Goal: Task Accomplishment & Management: Use online tool/utility

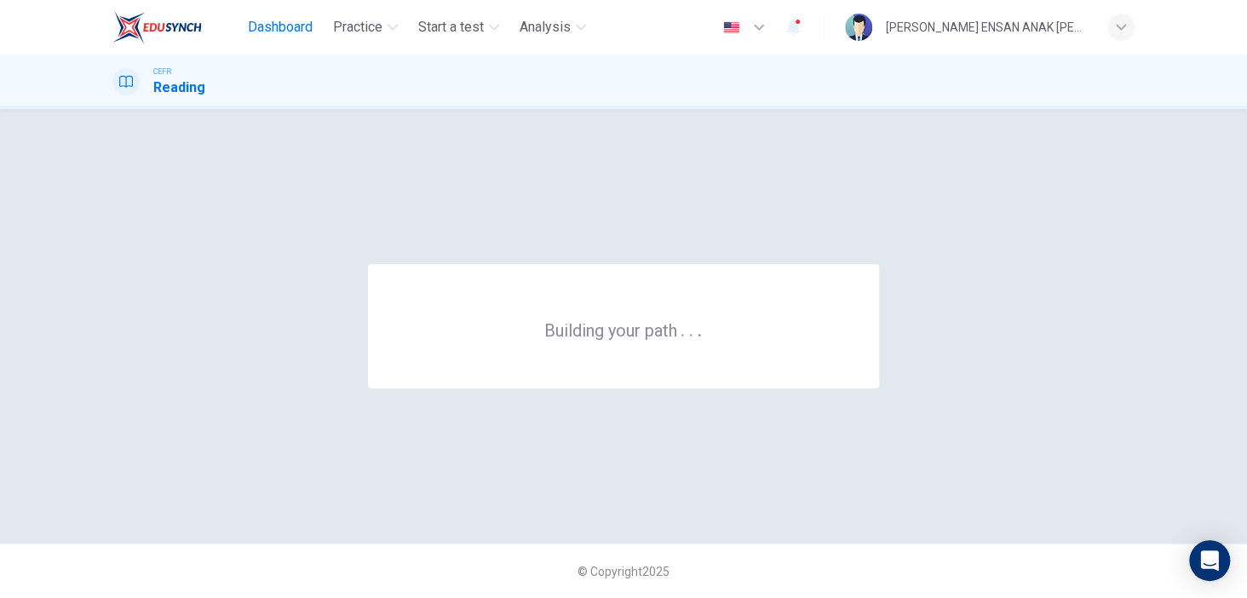
click at [298, 30] on span "Dashboard" at bounding box center [280, 27] width 65 height 20
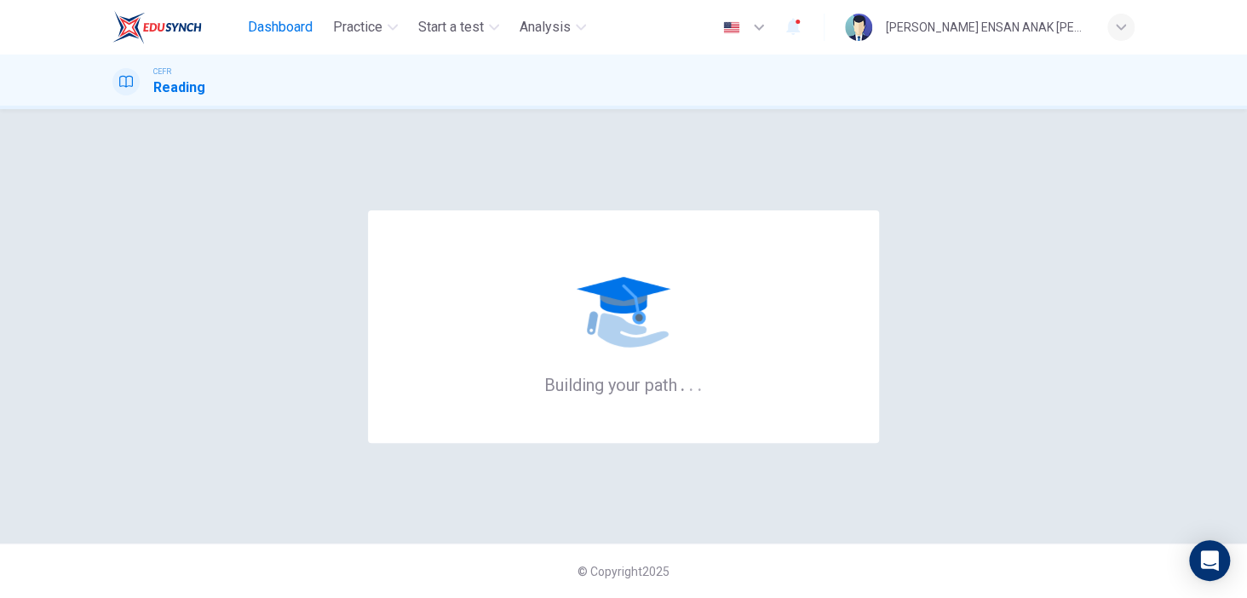
click at [297, 24] on span "Dashboard" at bounding box center [280, 27] width 65 height 20
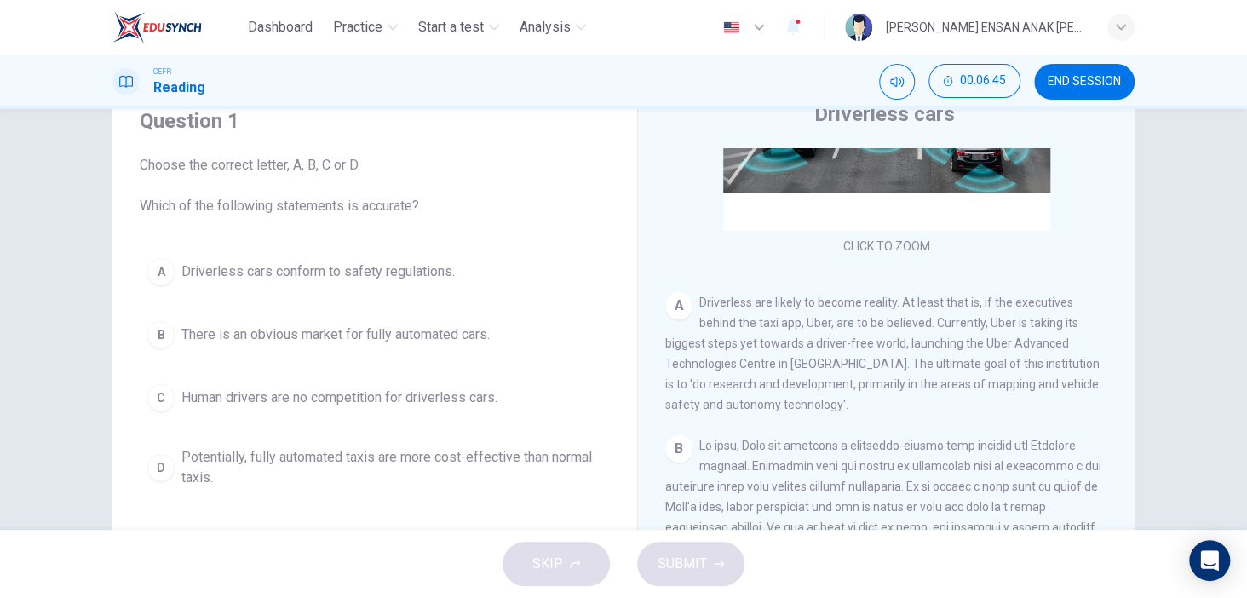
scroll to position [215, 0]
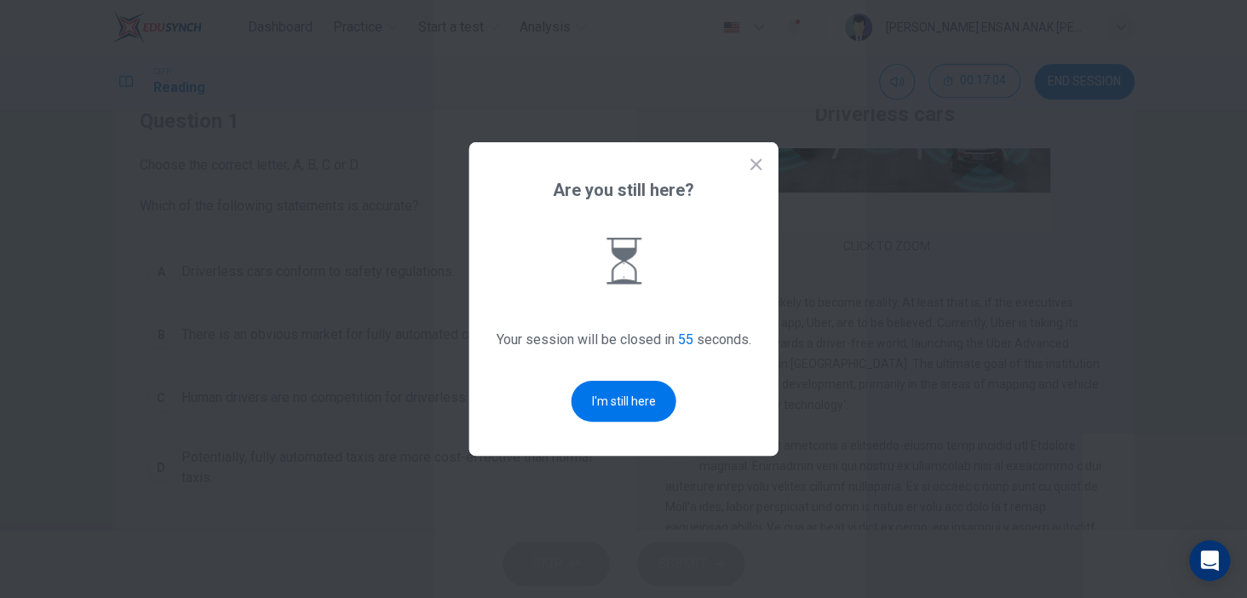
click at [751, 170] on icon at bounding box center [756, 163] width 11 height 11
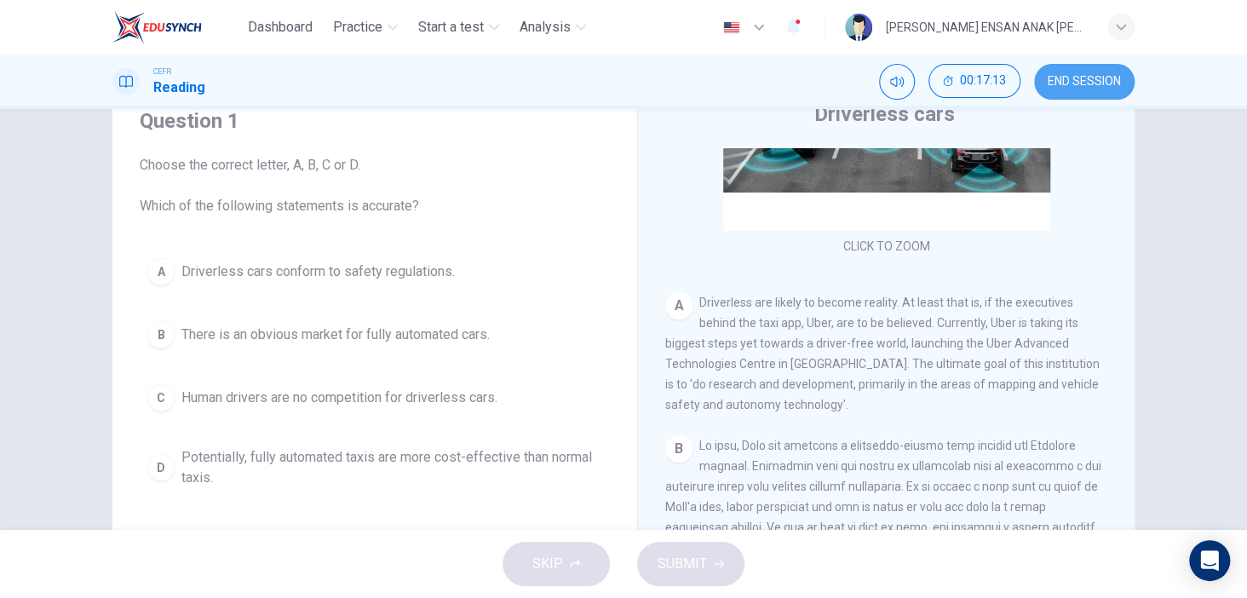
click at [1082, 81] on span "END SESSION" at bounding box center [1084, 82] width 73 height 14
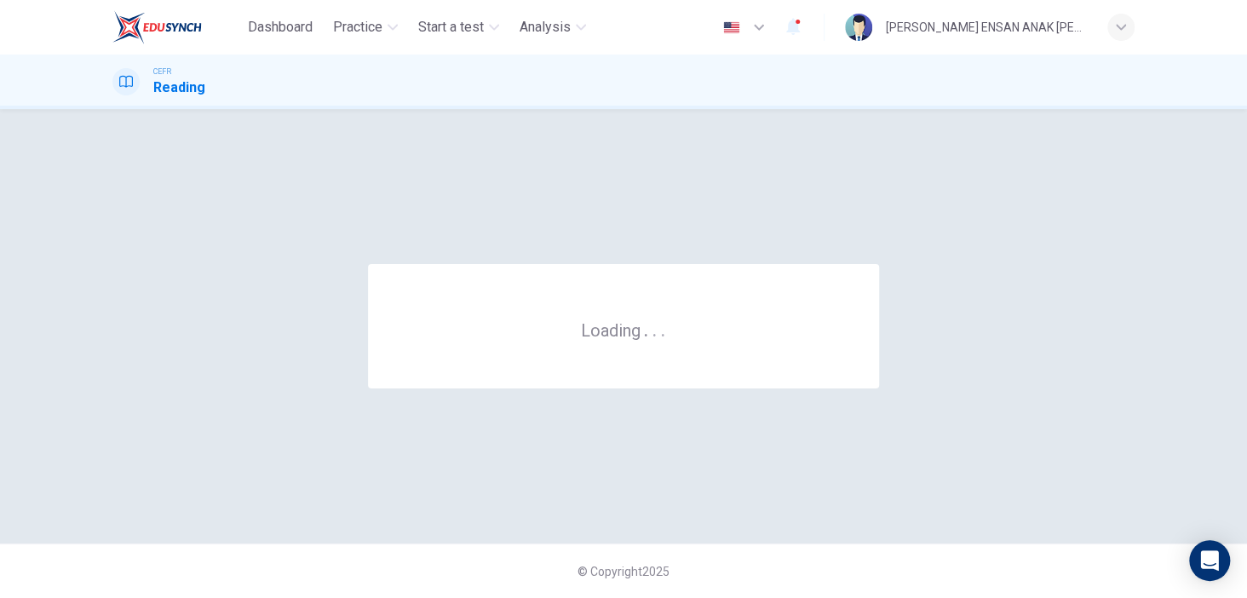
scroll to position [0, 0]
